Goal: Navigation & Orientation: Go to known website

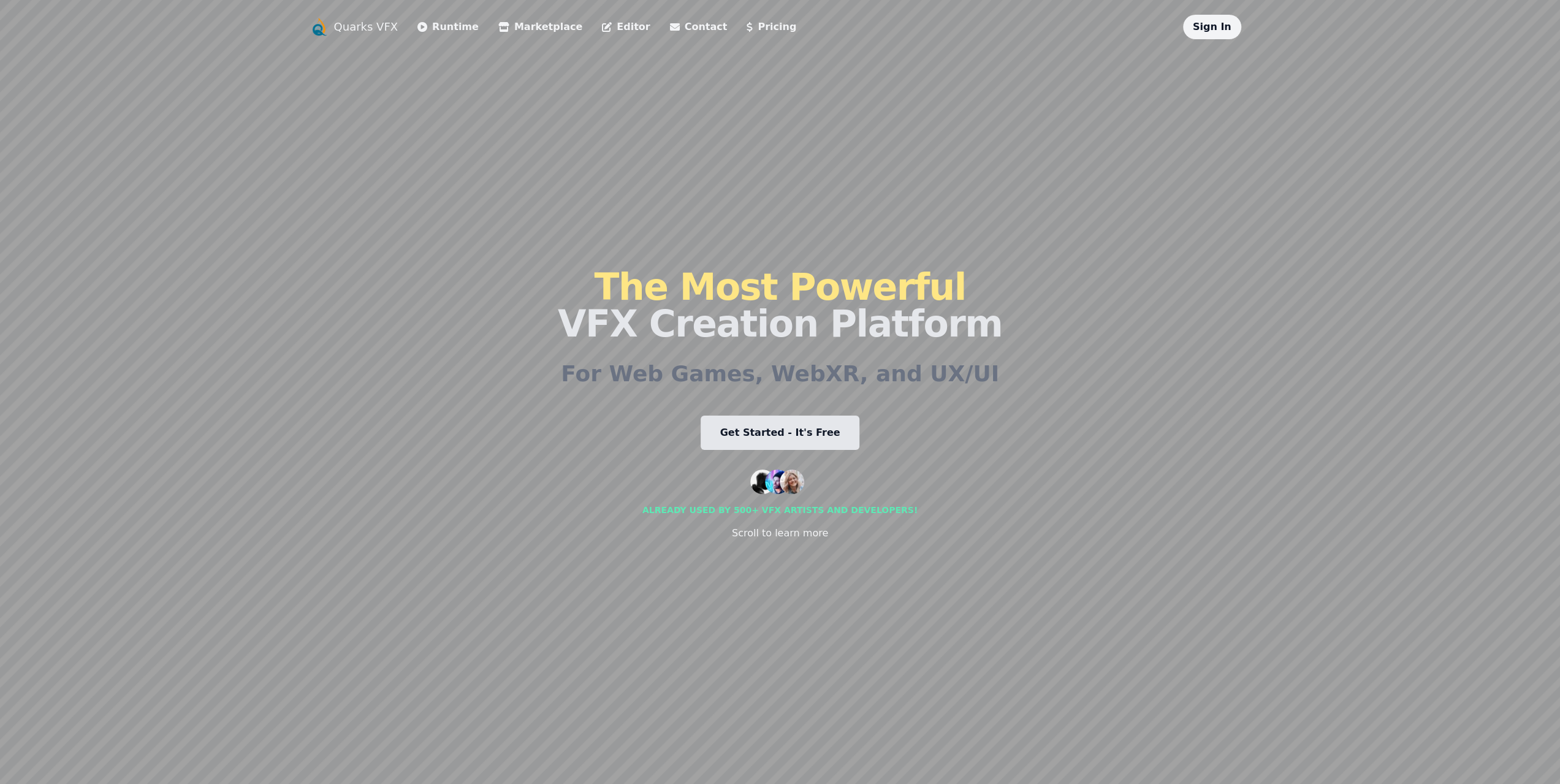
click at [1212, 34] on div "Sign In" at bounding box center [1212, 27] width 58 height 24
click at [1214, 31] on link "Sign In" at bounding box center [1212, 26] width 39 height 12
click at [1223, 24] on link "Sign In" at bounding box center [1212, 26] width 39 height 12
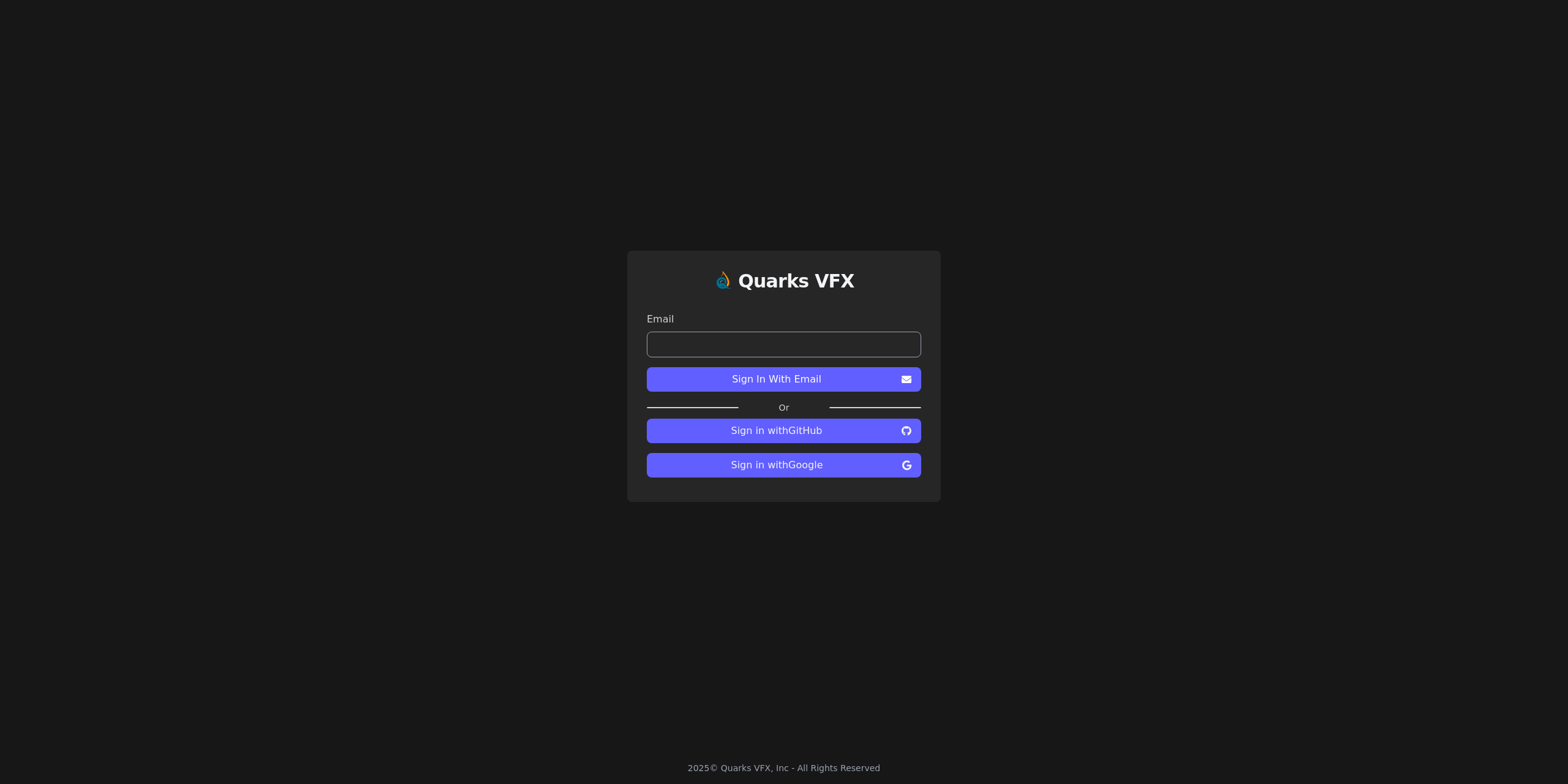
click at [830, 432] on span "Sign in with GitHub" at bounding box center [776, 430] width 240 height 15
click at [812, 462] on span "Sign in with Google" at bounding box center [777, 465] width 241 height 15
click at [787, 348] on input "email" at bounding box center [784, 344] width 274 height 26
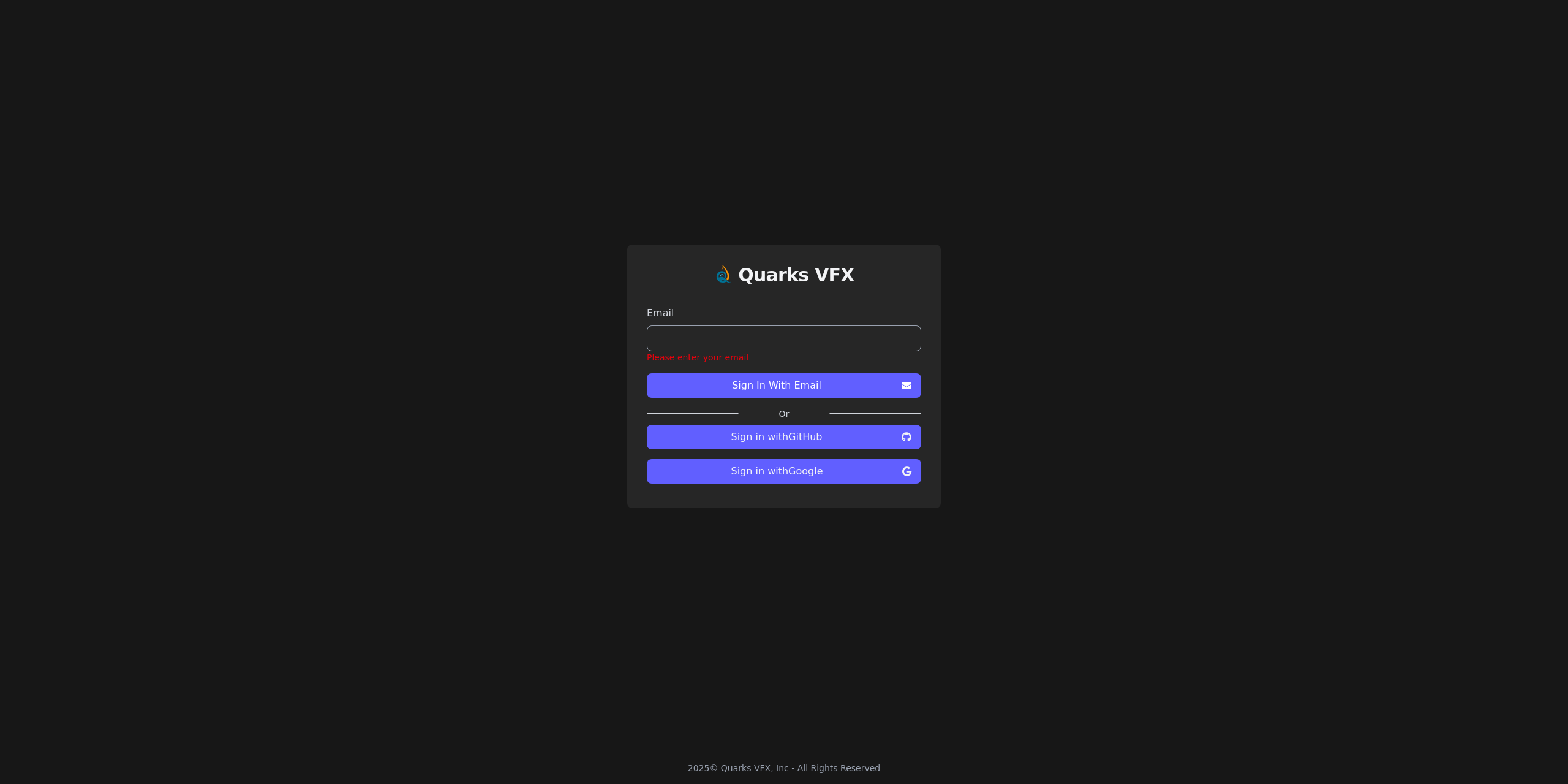
click at [856, 374] on button "Sign In With Email" at bounding box center [784, 385] width 274 height 24
click at [854, 384] on span "Sign In With Email" at bounding box center [776, 385] width 240 height 15
click at [803, 387] on span "Sign In With Email" at bounding box center [776, 385] width 240 height 15
click at [759, 344] on input "email" at bounding box center [784, 338] width 274 height 26
type input "**********"
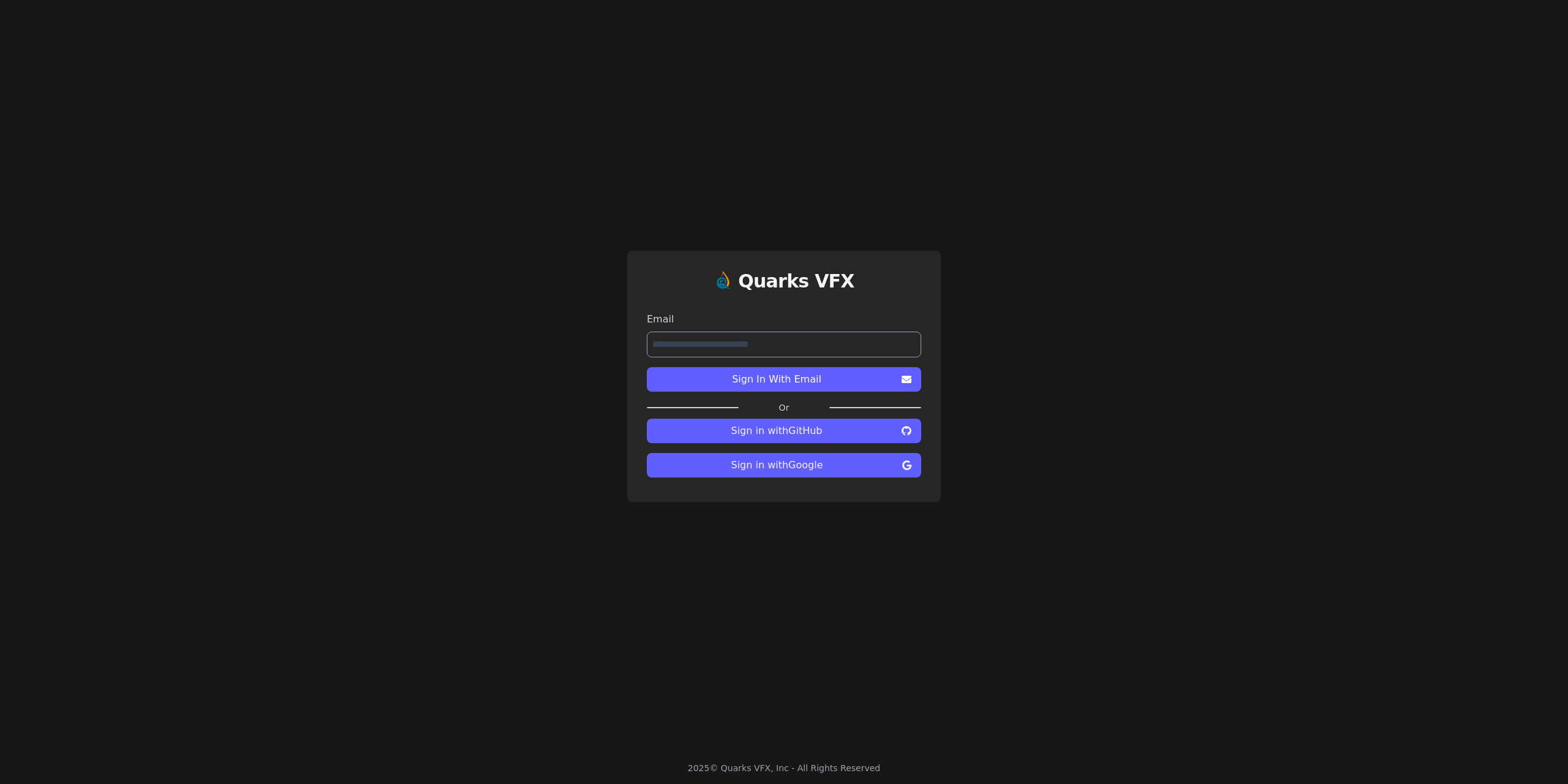
click at [762, 378] on span "Sign In With Email" at bounding box center [776, 379] width 240 height 15
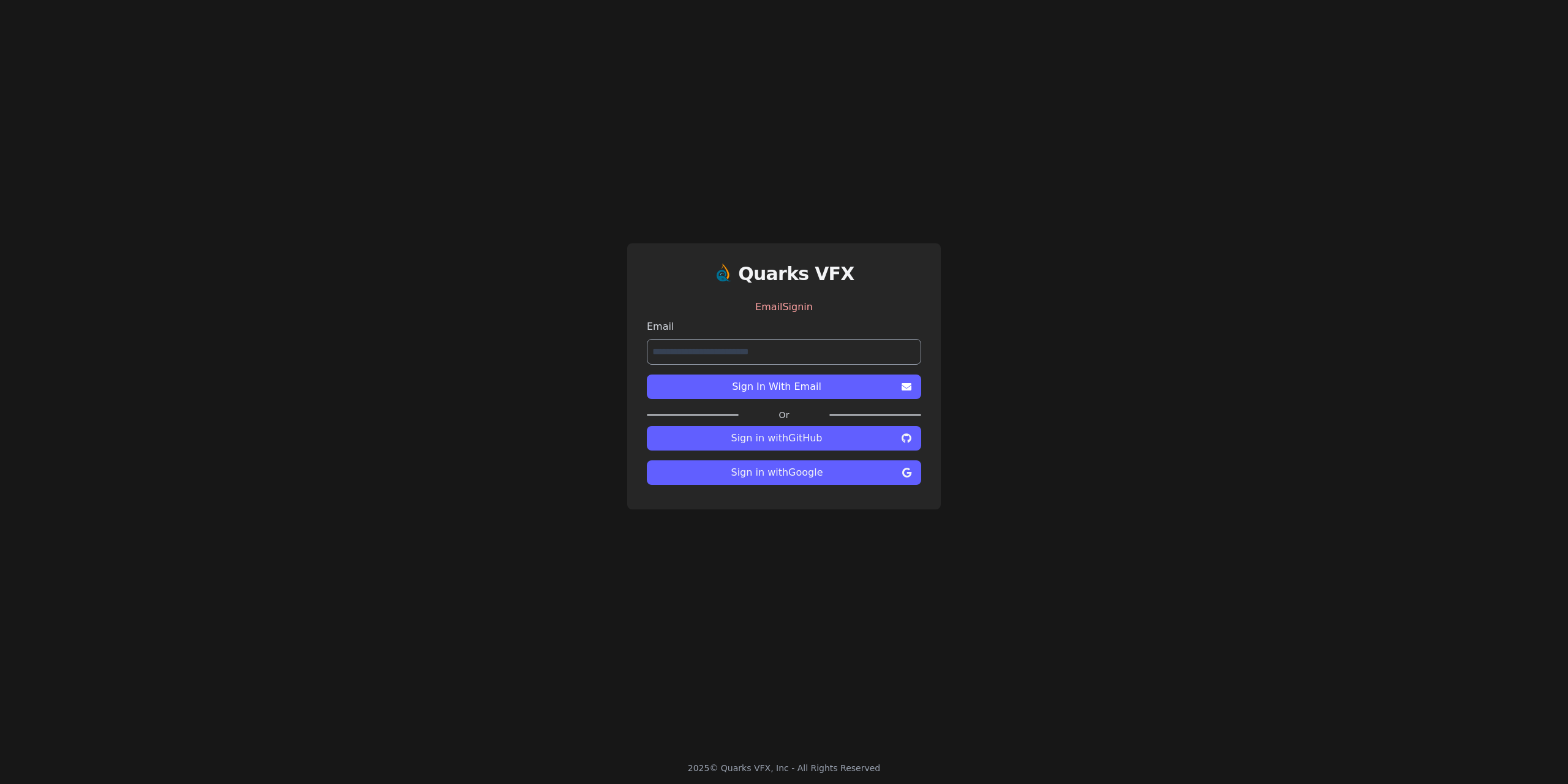
click at [799, 468] on span "Sign in with Google" at bounding box center [777, 472] width 241 height 15
click at [556, 139] on div "**********" at bounding box center [784, 376] width 1568 height 752
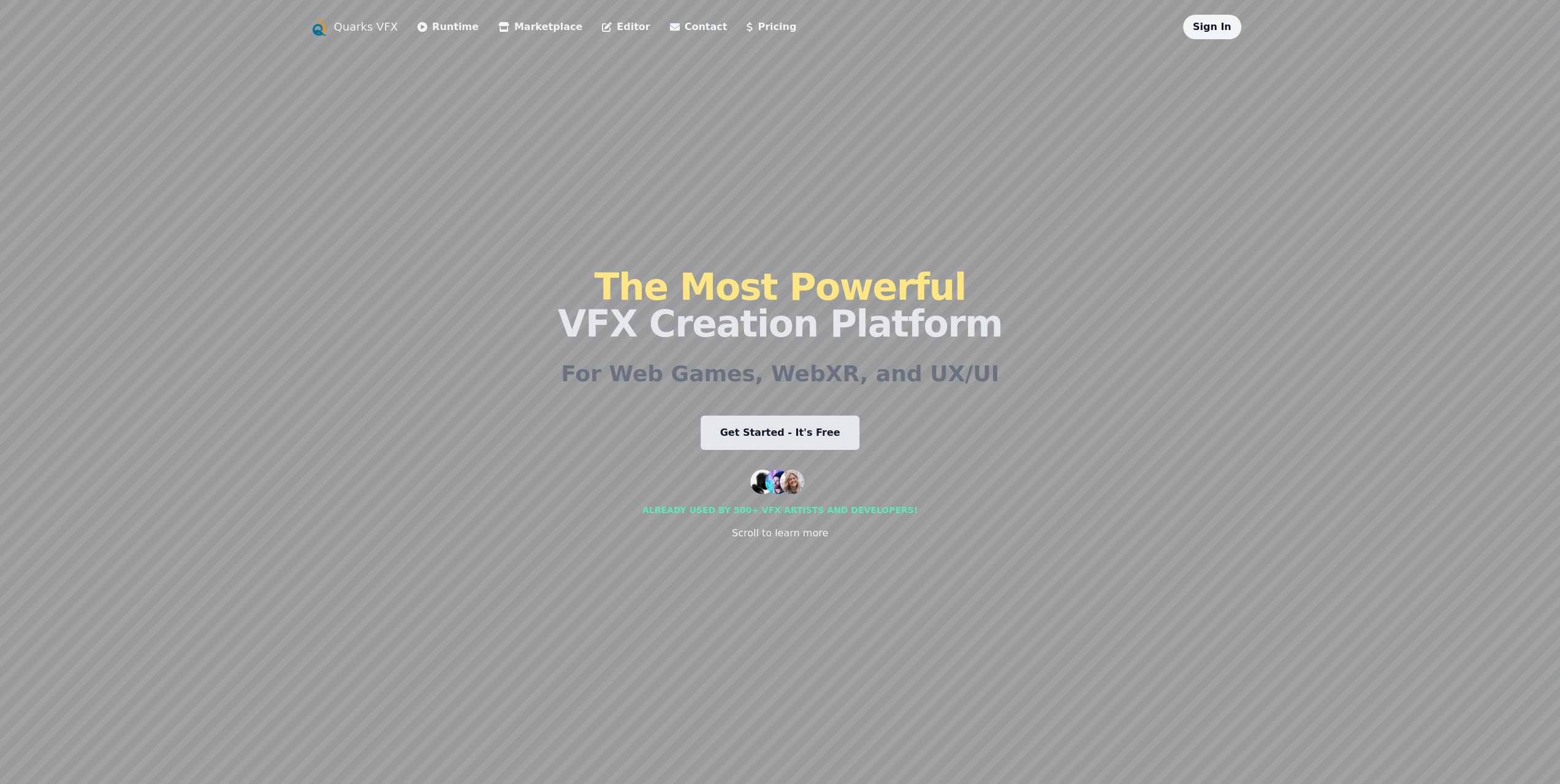
click at [1229, 27] on link "Sign In" at bounding box center [1212, 26] width 39 height 12
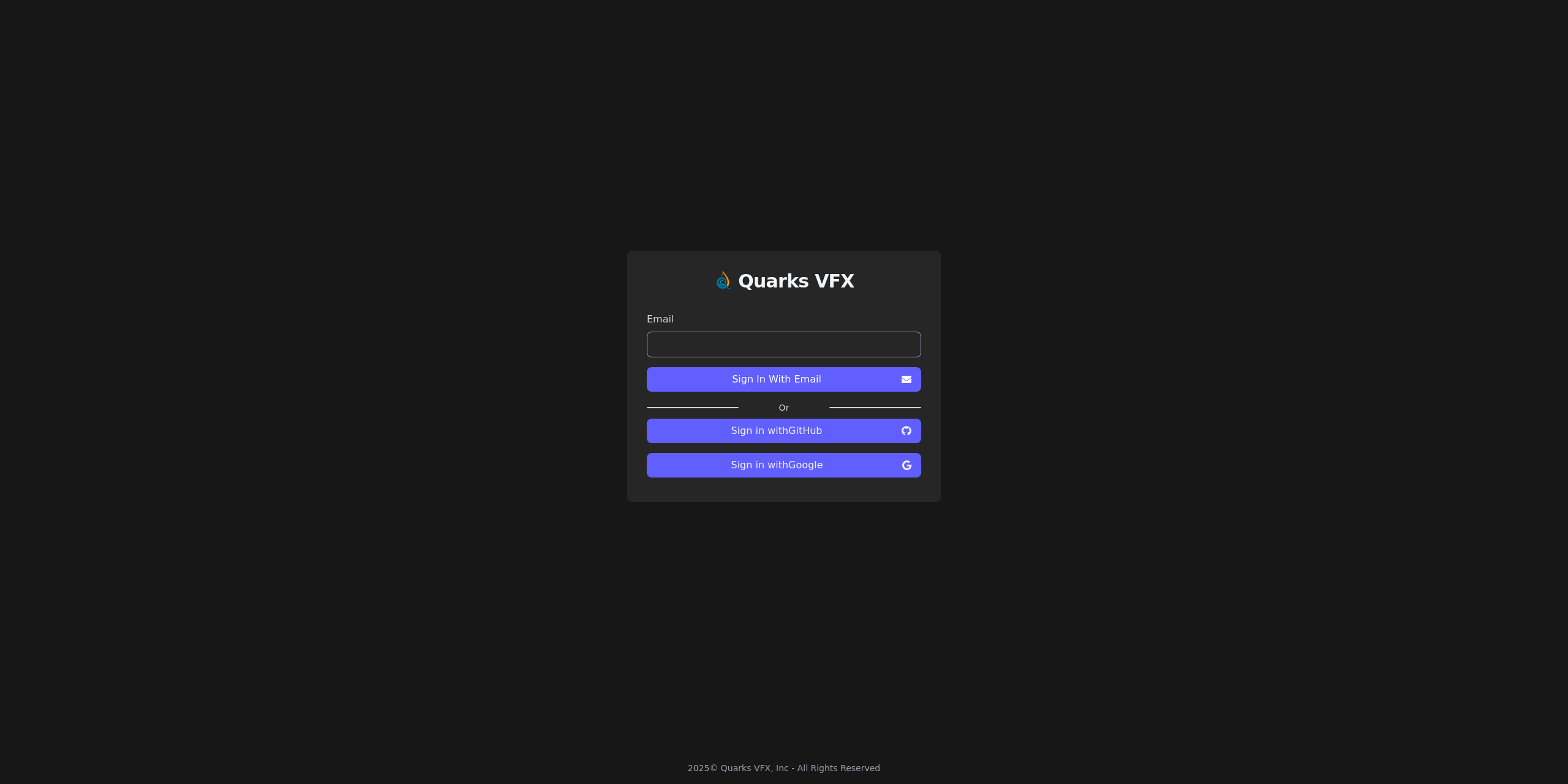
click at [797, 465] on span "Sign in with Google" at bounding box center [777, 465] width 241 height 15
click at [848, 459] on span "Sign in with Google" at bounding box center [777, 465] width 241 height 15
drag, startPoint x: 1517, startPoint y: 1, endPoint x: 406, endPoint y: 226, distance: 1133.6
click at [759, 467] on span "Sign in with Google" at bounding box center [777, 465] width 241 height 15
drag, startPoint x: 1478, startPoint y: 0, endPoint x: 1098, endPoint y: 215, distance: 436.6
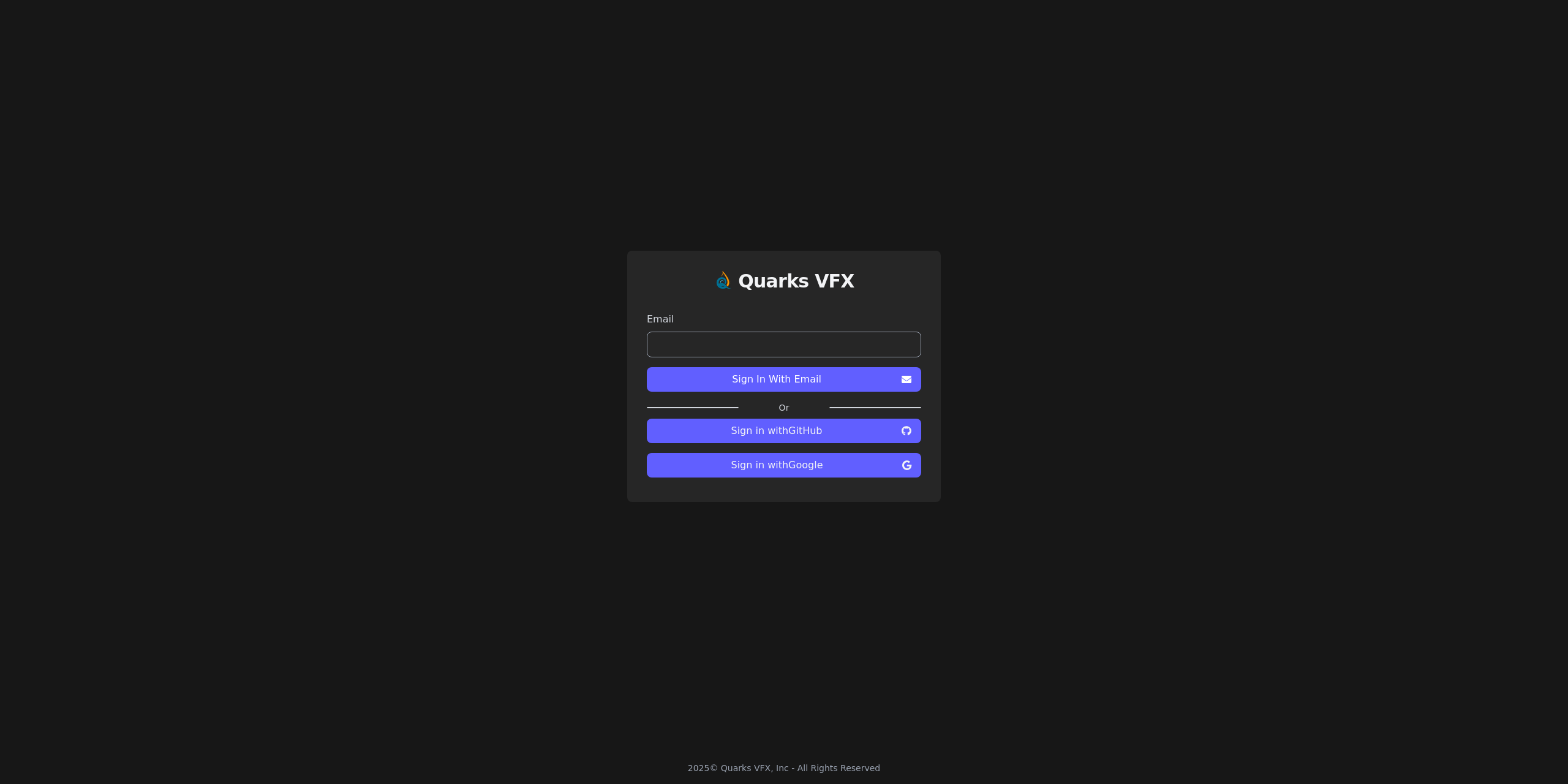
click at [1098, 215] on div "Quarks VFX Email Sign In With Email Or Sign in with GitHub Sign in with Google" at bounding box center [784, 376] width 1568 height 752
click at [812, 460] on span "Sign in with Google" at bounding box center [777, 465] width 241 height 15
